Goal: Transaction & Acquisition: Purchase product/service

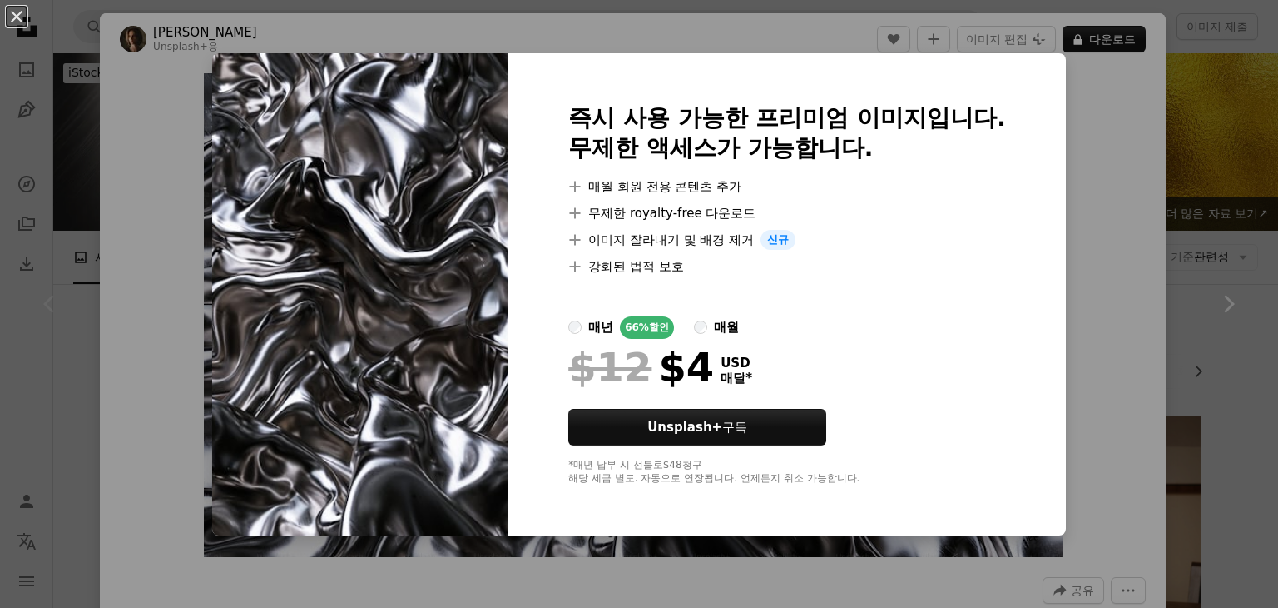
scroll to position [250, 0]
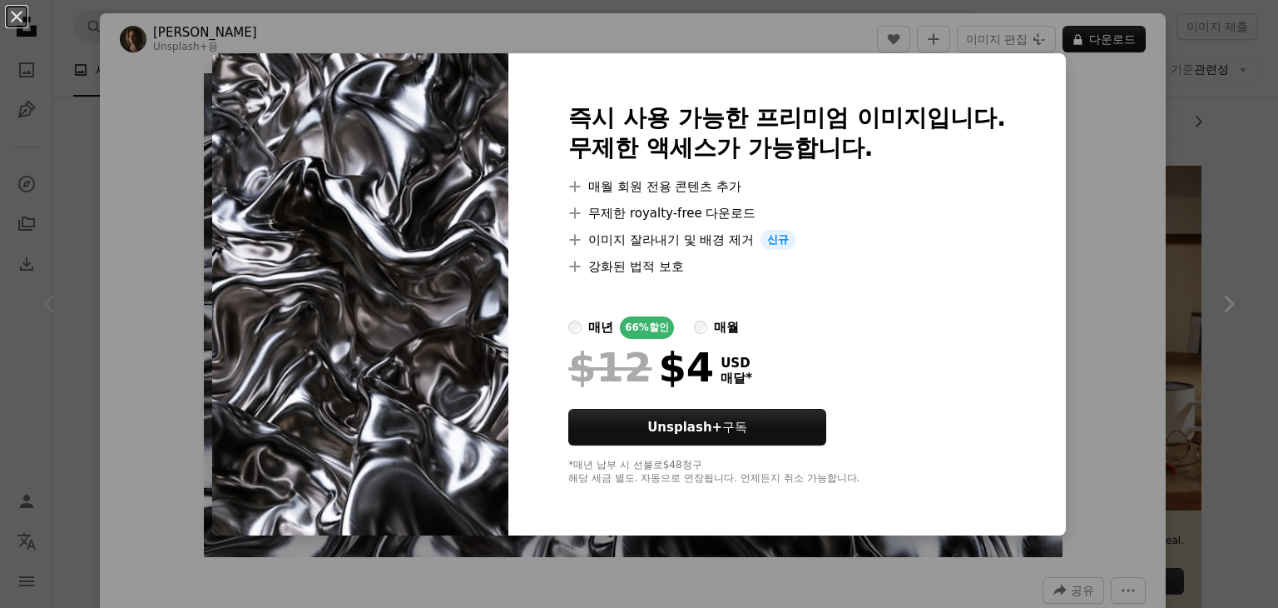
click at [1115, 247] on div "An X shape 즉시 사용 가능한 프리미엄 이미지입니다. 무제한 액세스가 가능합니다. A plus sign 매월 회원 전용 콘텐츠 추가 A…" at bounding box center [639, 304] width 1278 height 608
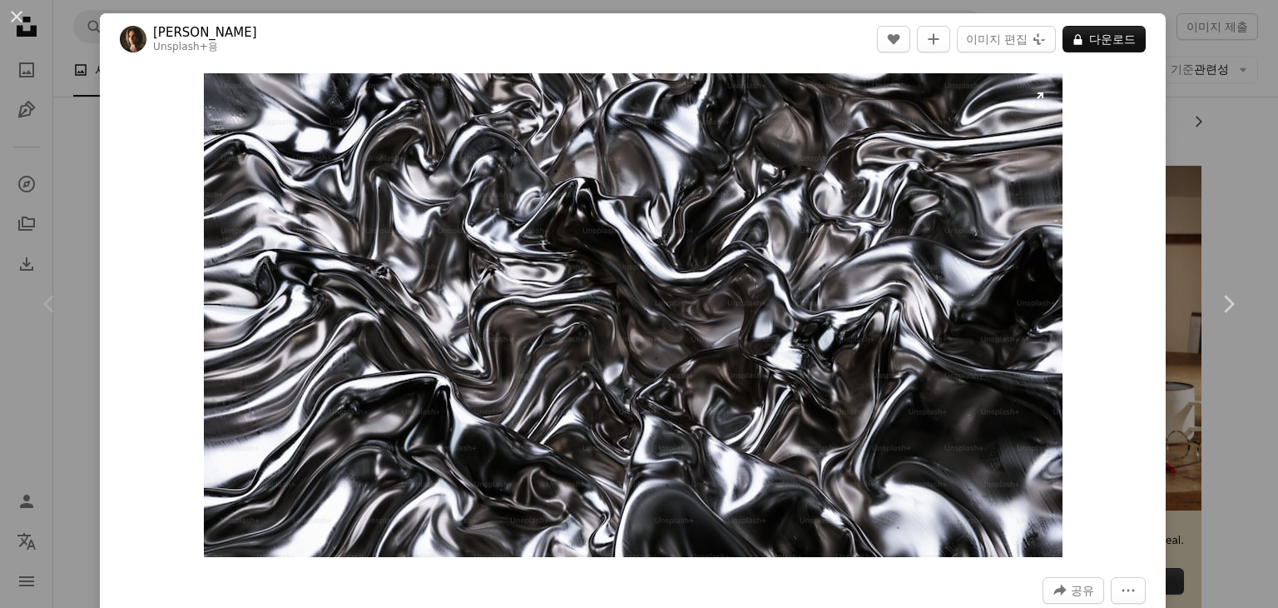
click at [815, 293] on img "이 이미지 확대" at bounding box center [633, 315] width 859 height 484
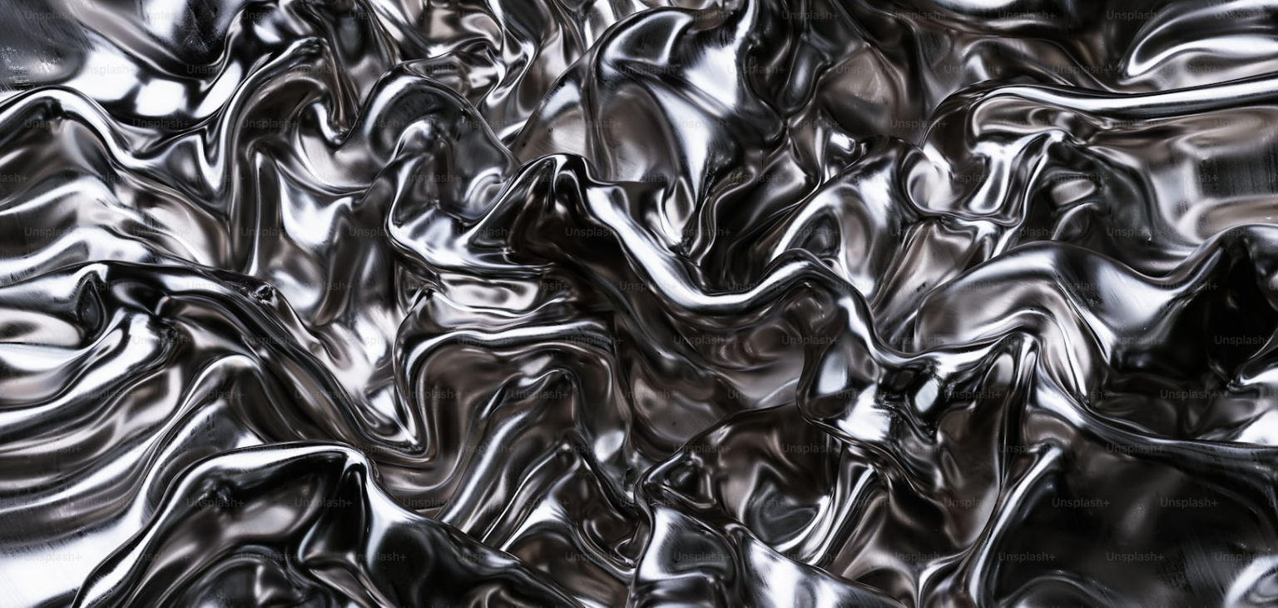
scroll to position [49, 0]
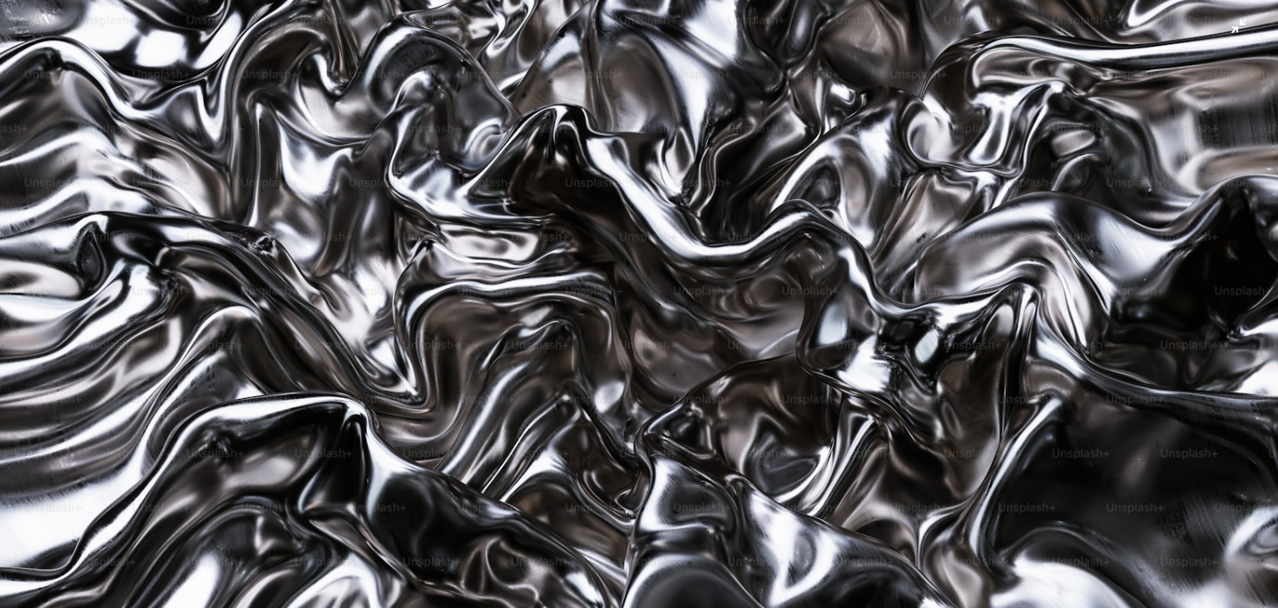
click at [826, 294] on img "이 이미지 축소" at bounding box center [639, 310] width 1280 height 720
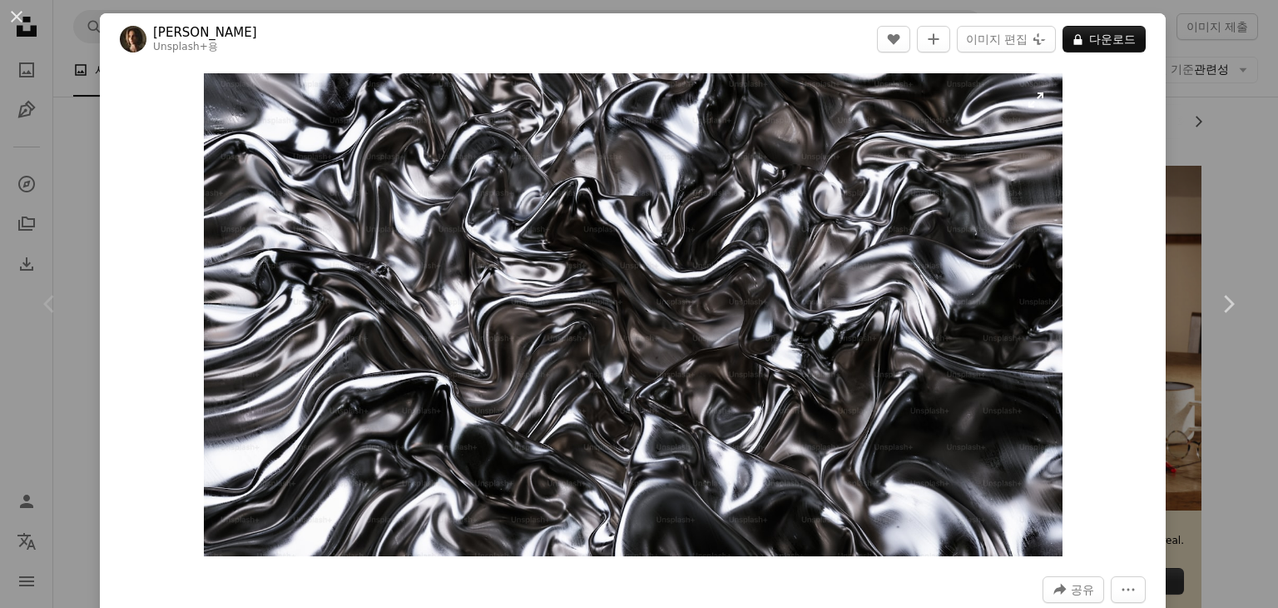
click at [826, 294] on img "이 이미지 확대" at bounding box center [633, 314] width 859 height 483
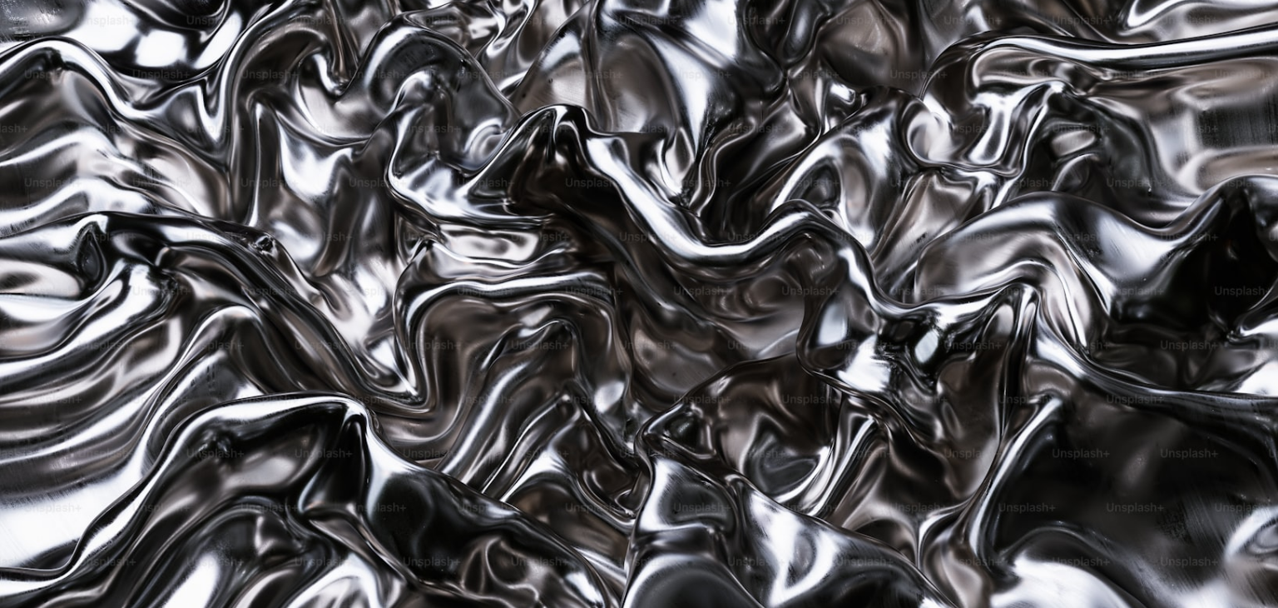
click at [826, 294] on img "이 이미지 축소" at bounding box center [639, 310] width 1280 height 720
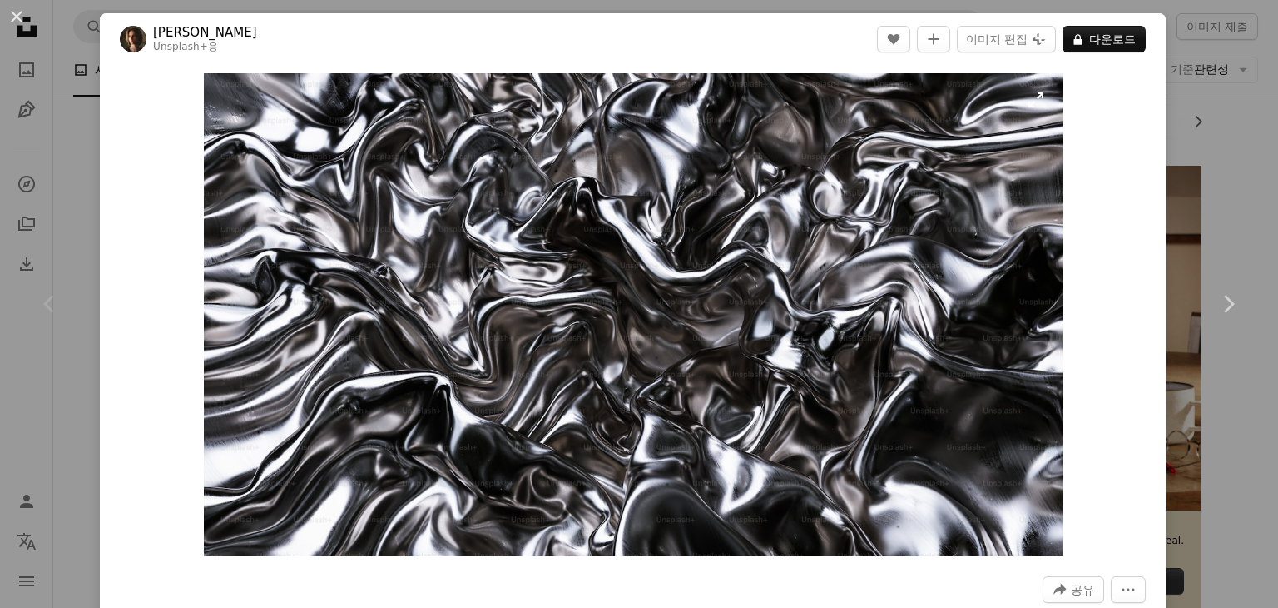
click at [690, 494] on img "이 이미지 확대" at bounding box center [633, 314] width 859 height 483
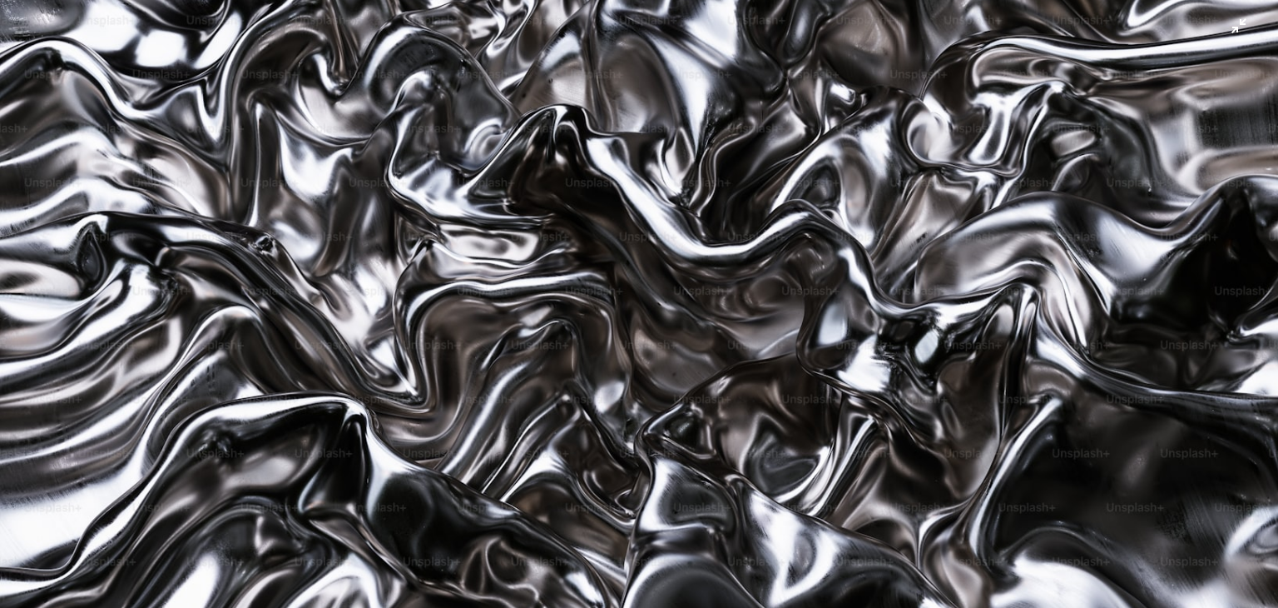
click at [1076, 244] on img "이 이미지 축소" at bounding box center [639, 310] width 1280 height 720
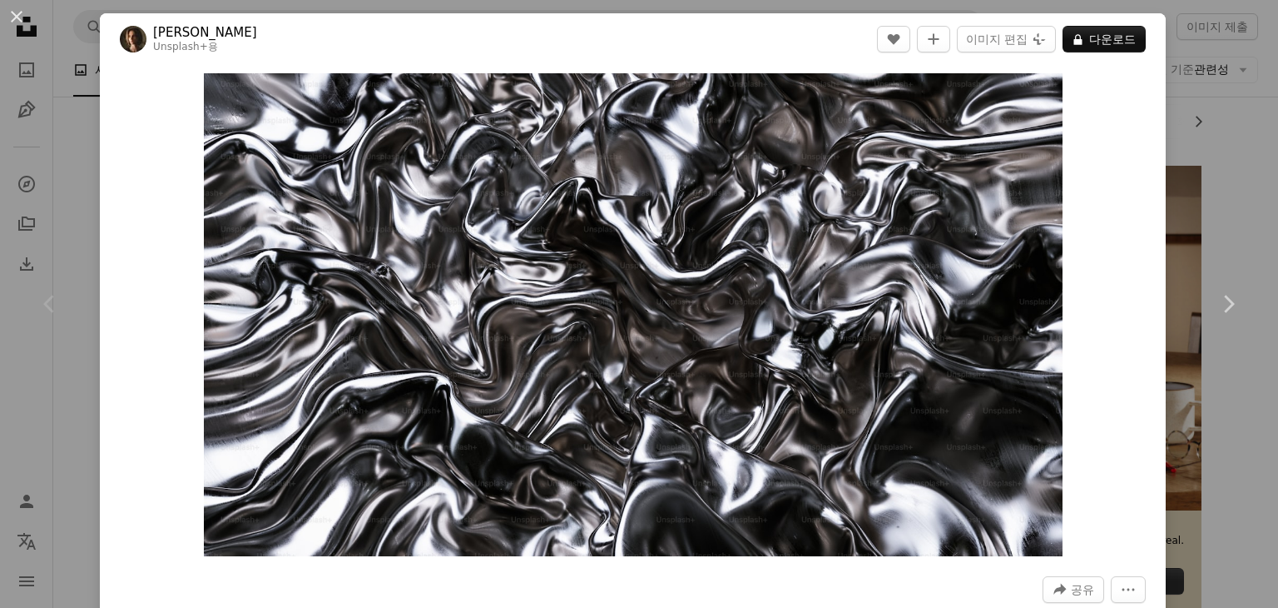
click at [1076, 244] on div "Zoom in" at bounding box center [633, 314] width 1066 height 499
click at [683, 223] on img "이 이미지 확대" at bounding box center [633, 314] width 859 height 483
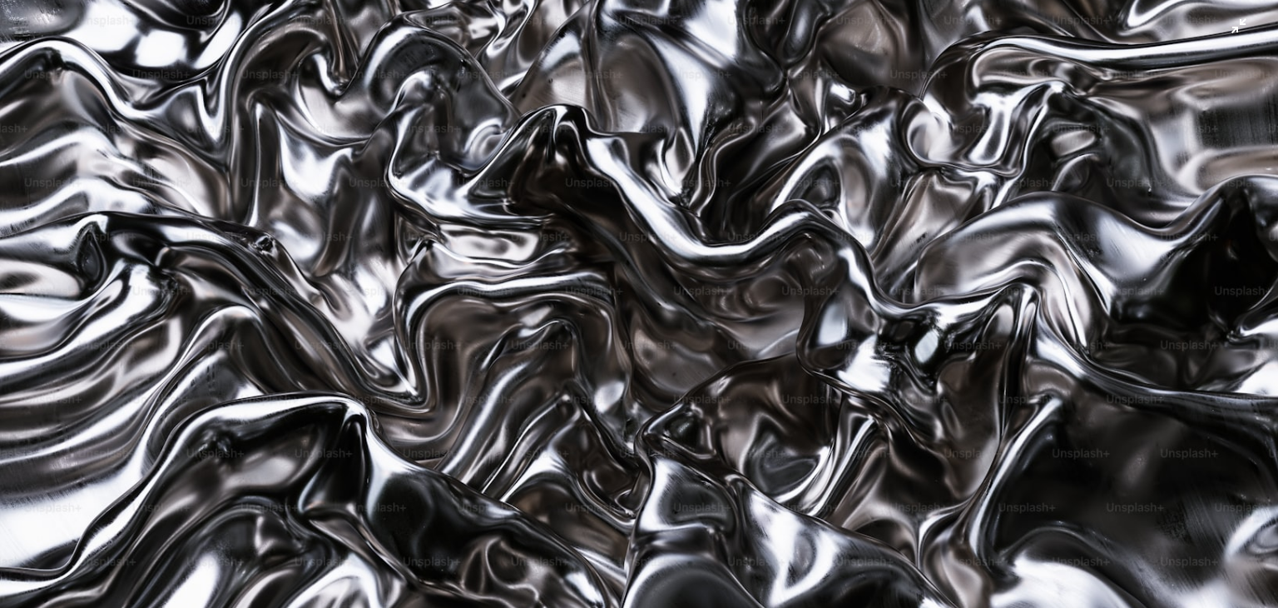
click at [712, 323] on img "이 이미지 축소" at bounding box center [639, 310] width 1280 height 720
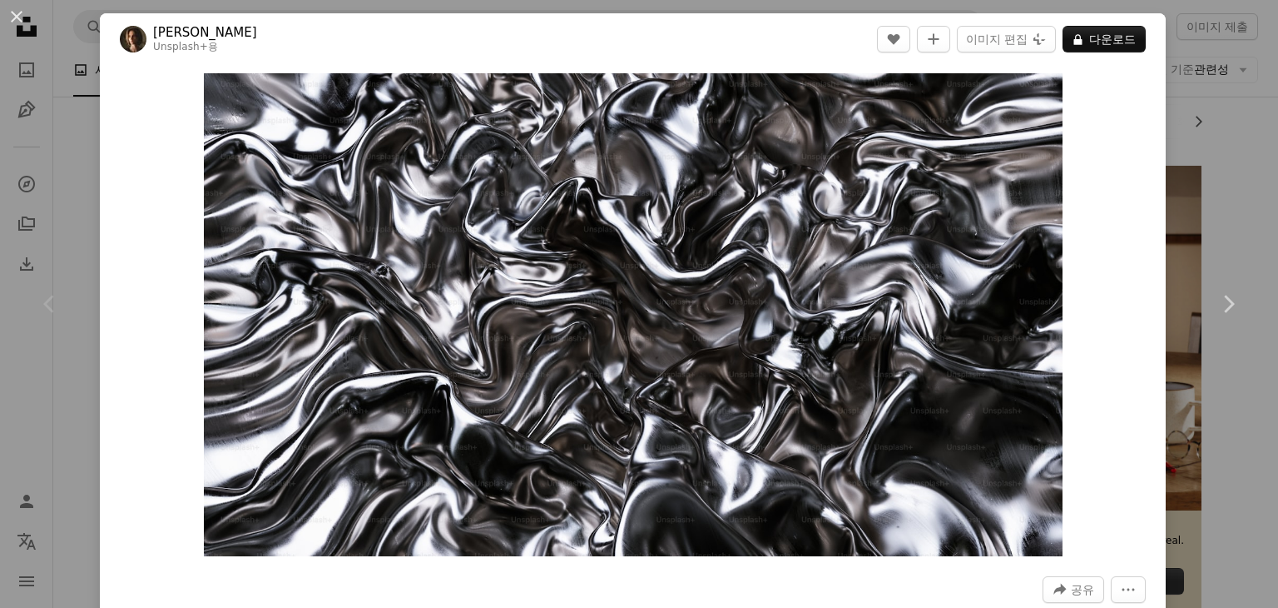
click at [712, 323] on img "이 이미지 확대" at bounding box center [633, 314] width 859 height 483
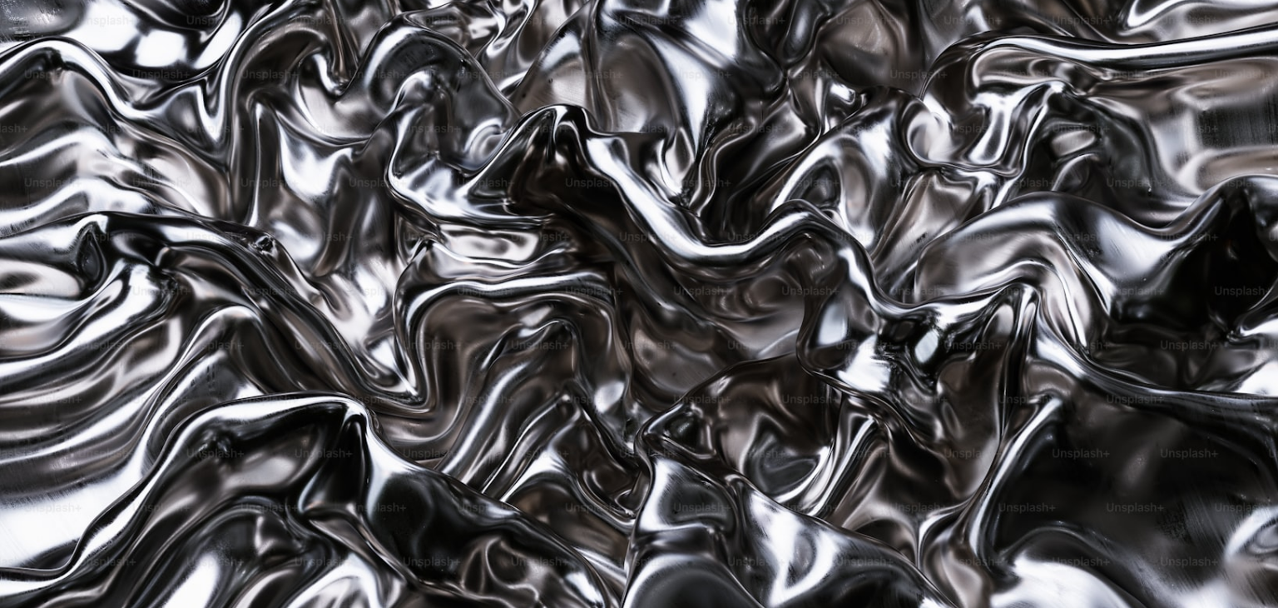
click at [712, 323] on img "이 이미지 축소" at bounding box center [639, 310] width 1280 height 720
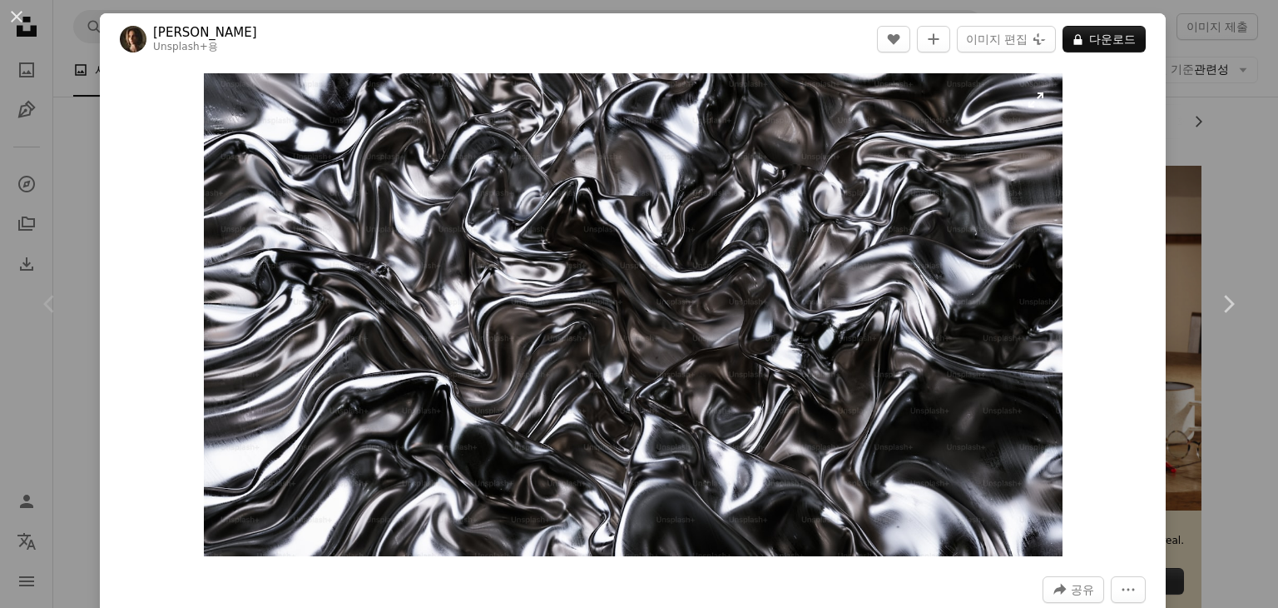
click at [771, 201] on img "이 이미지 확대" at bounding box center [633, 314] width 859 height 483
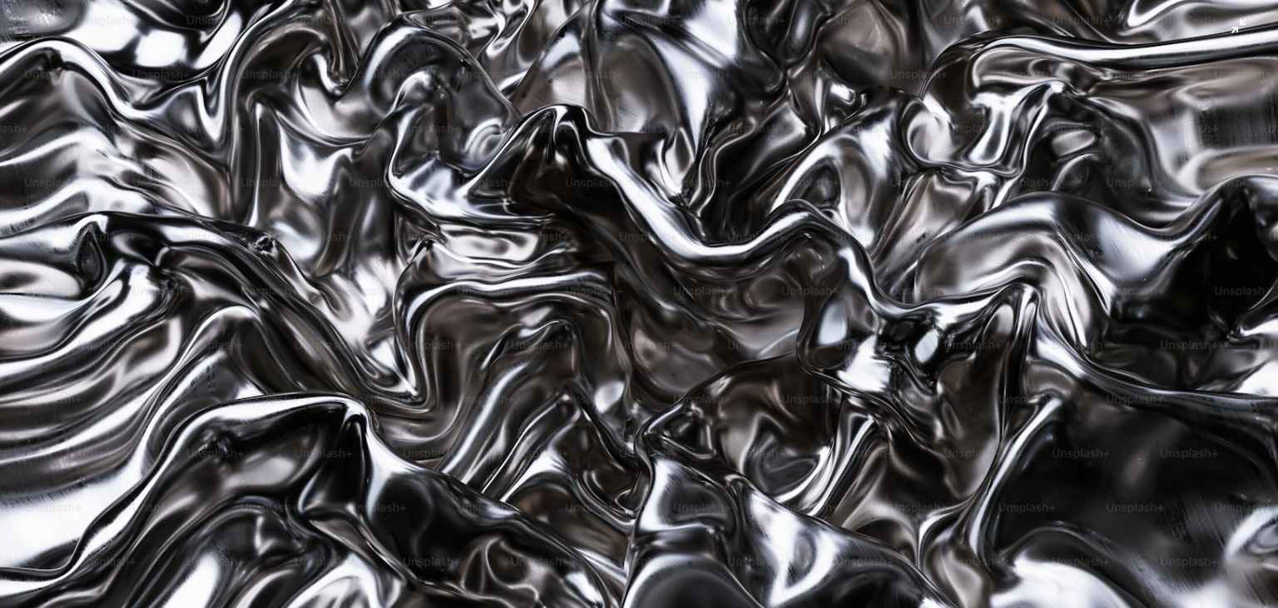
click at [771, 201] on img "이 이미지 축소" at bounding box center [639, 310] width 1280 height 720
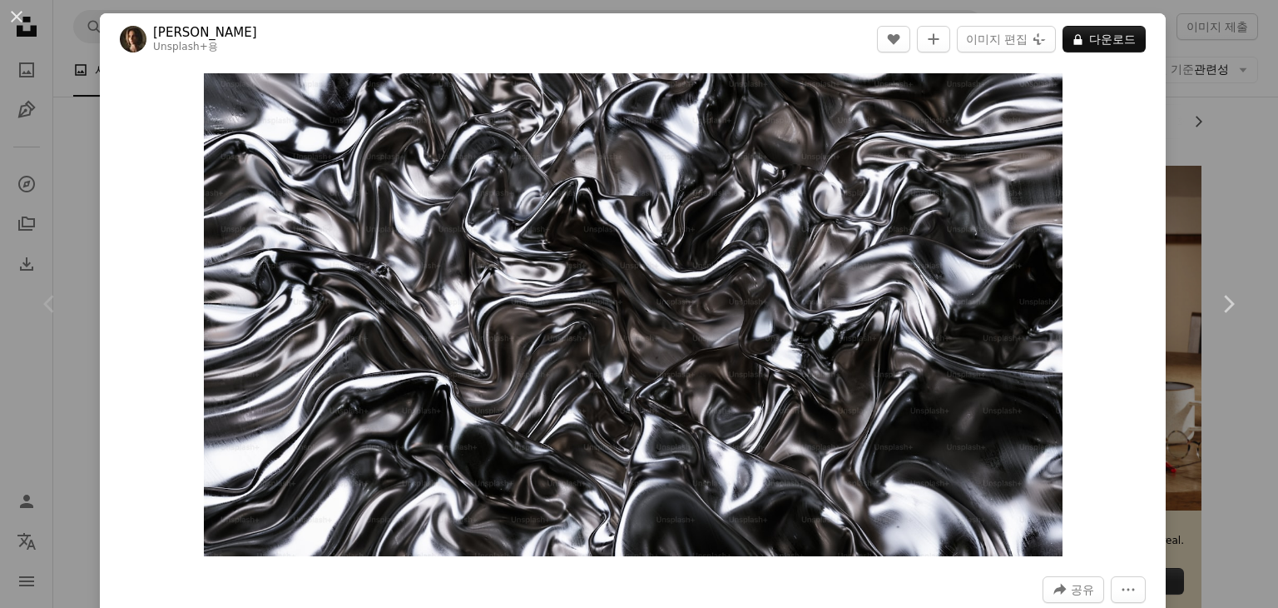
click at [771, 201] on img "이 이미지 확대" at bounding box center [633, 314] width 859 height 483
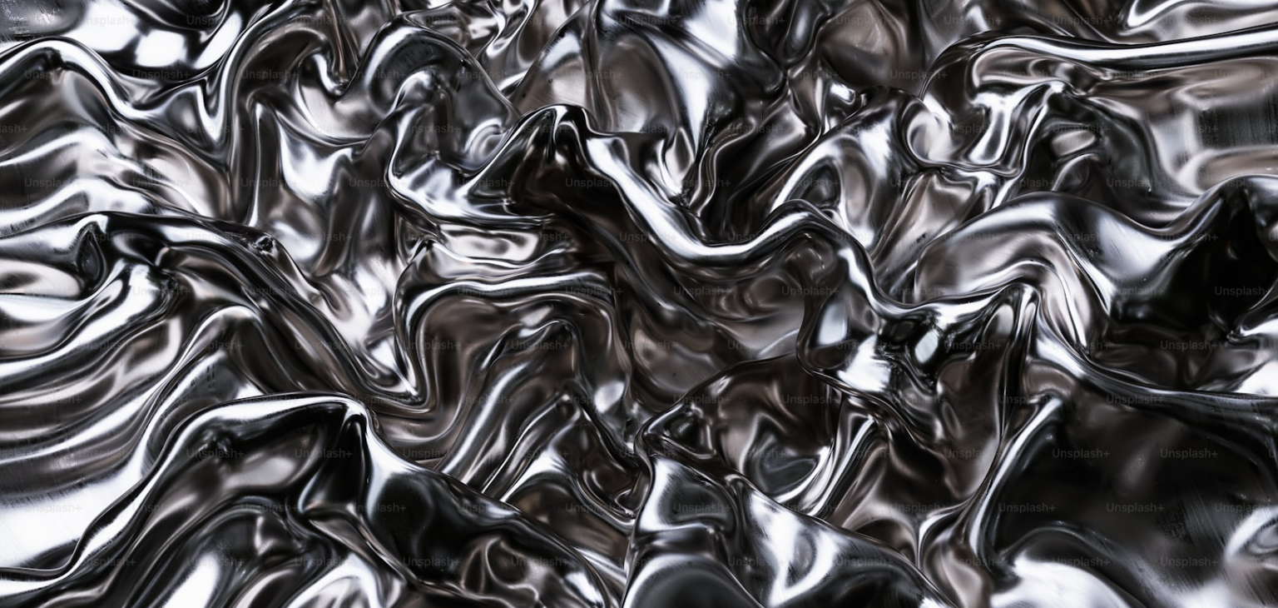
click at [771, 201] on img "이 이미지 축소" at bounding box center [639, 310] width 1280 height 720
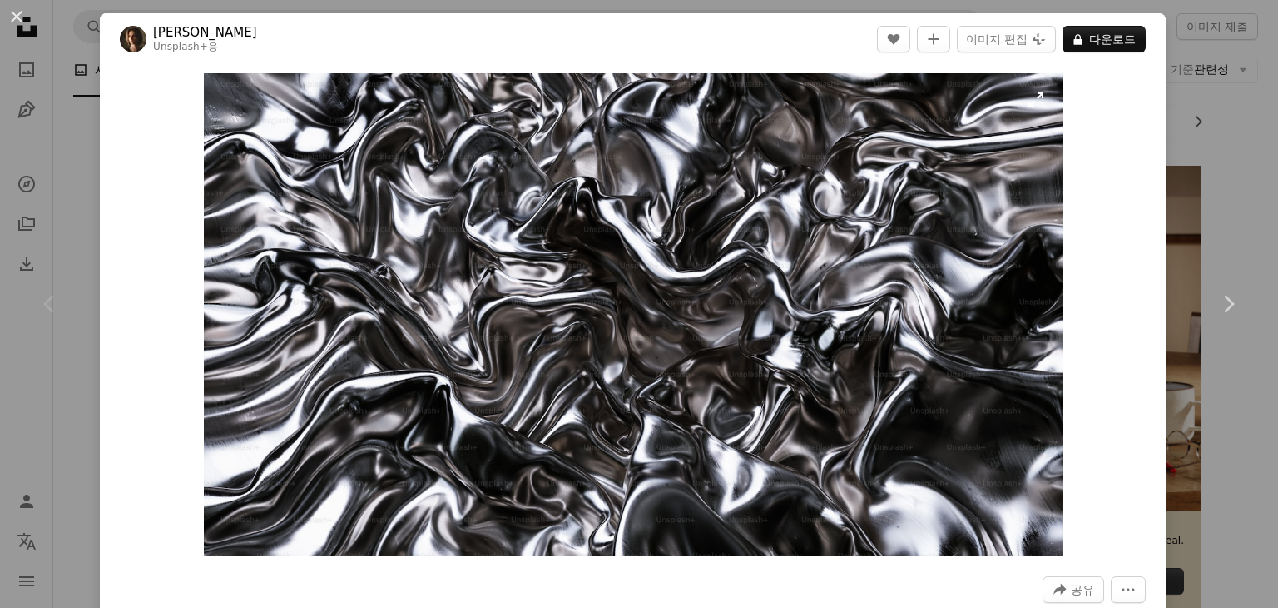
click at [603, 321] on img "이 이미지 확대" at bounding box center [633, 314] width 859 height 483
